Goal: Information Seeking & Learning: Understand process/instructions

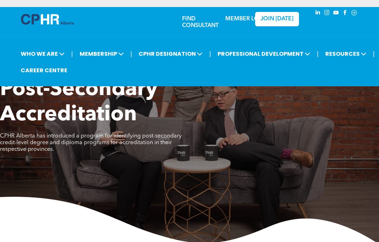
scroll to position [226, 0]
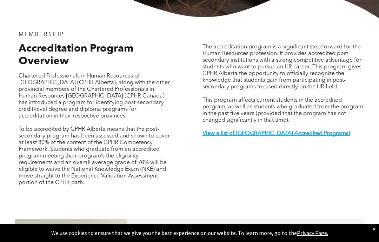
click at [297, 137] on strong "View a list of Alberta Accredited Programs!" at bounding box center [276, 134] width 148 height 6
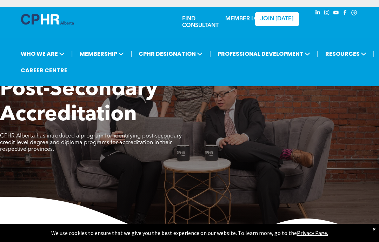
click at [43, 20] on img at bounding box center [47, 19] width 53 height 11
click at [36, 29] on div at bounding box center [47, 22] width 53 height 16
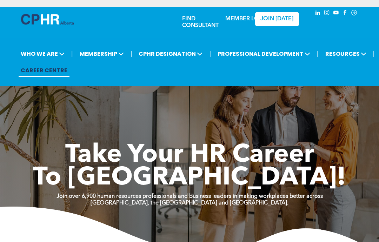
click at [181, 53] on span "CPHR DESIGNATION" at bounding box center [171, 53] width 68 height 13
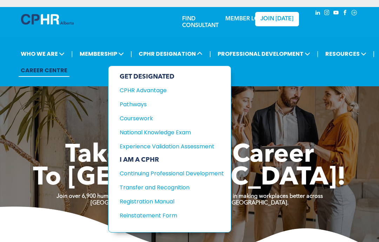
click at [137, 109] on div "Pathways" at bounding box center [167, 104] width 94 height 9
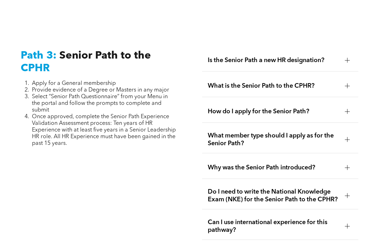
scroll to position [1790, 0]
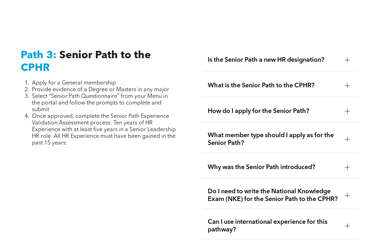
click at [322, 64] on span "Is the Senior Path a new HR designation?" at bounding box center [274, 60] width 132 height 8
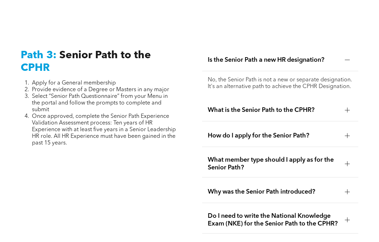
click at [324, 121] on div "What is the Senior Path to the CPHR?" at bounding box center [280, 110] width 156 height 22
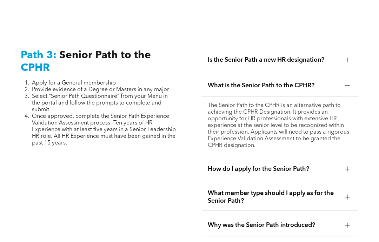
click at [351, 141] on p "The Senior Path to the CPHR is an alternative path to achieving the CPHR Design…" at bounding box center [280, 125] width 145 height 47
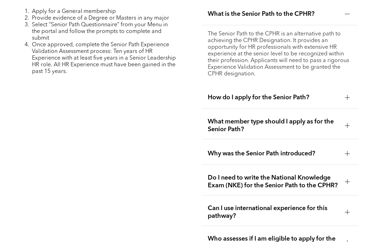
scroll to position [1867, 0]
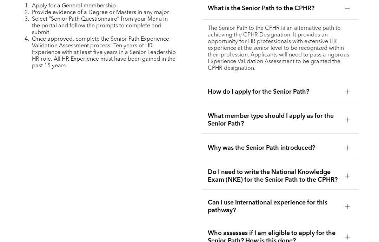
click at [344, 154] on div at bounding box center [347, 148] width 11 height 11
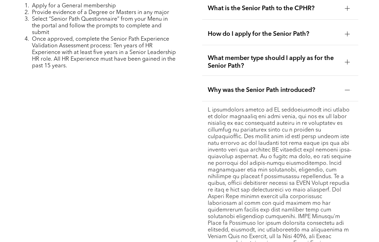
scroll to position [1868, 0]
click at [347, 183] on p at bounding box center [280, 190] width 145 height 167
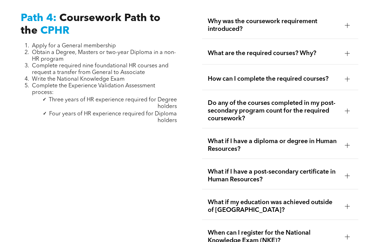
scroll to position [2339, 0]
click at [348, 148] on div at bounding box center [347, 145] width 5 height 5
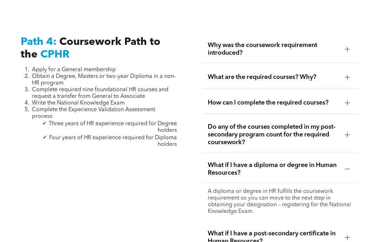
scroll to position [2315, 0]
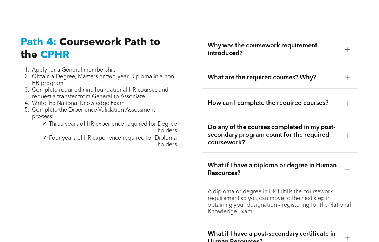
click at [321, 82] on span "What are the required courses? Why?" at bounding box center [274, 78] width 132 height 8
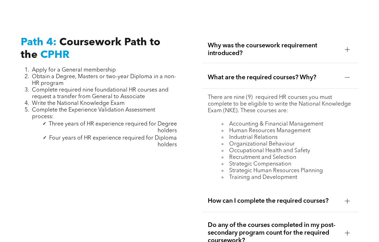
scroll to position [2315, 0]
click at [351, 83] on div at bounding box center [347, 77] width 11 height 11
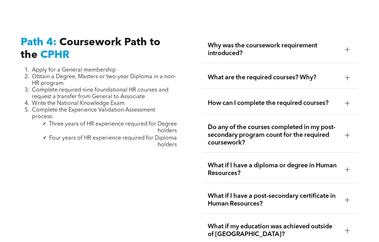
click at [347, 80] on div at bounding box center [347, 77] width 0 height 5
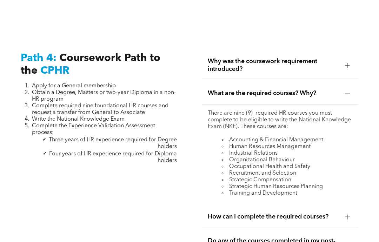
scroll to position [2299, 0]
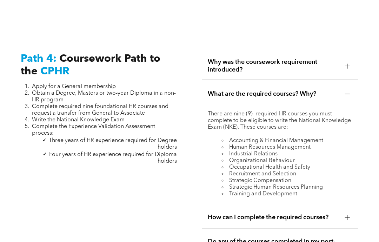
click at [349, 68] on div at bounding box center [347, 66] width 5 height 5
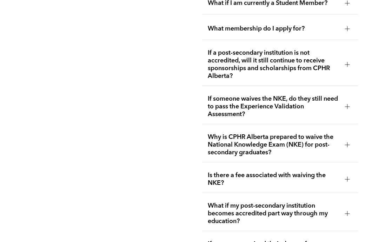
scroll to position [1314, 0]
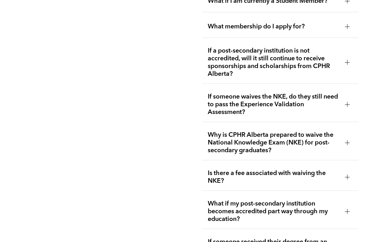
click at [344, 148] on div at bounding box center [347, 143] width 11 height 11
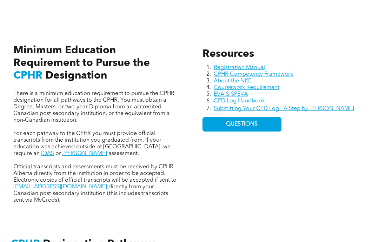
scroll to position [273, 0]
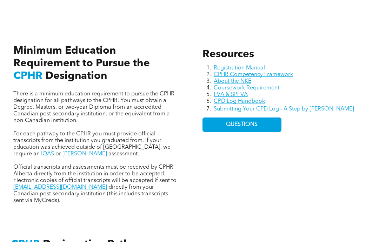
click at [261, 71] on link "Registration Manual" at bounding box center [239, 69] width 51 height 6
